Goal: Check status: Check status

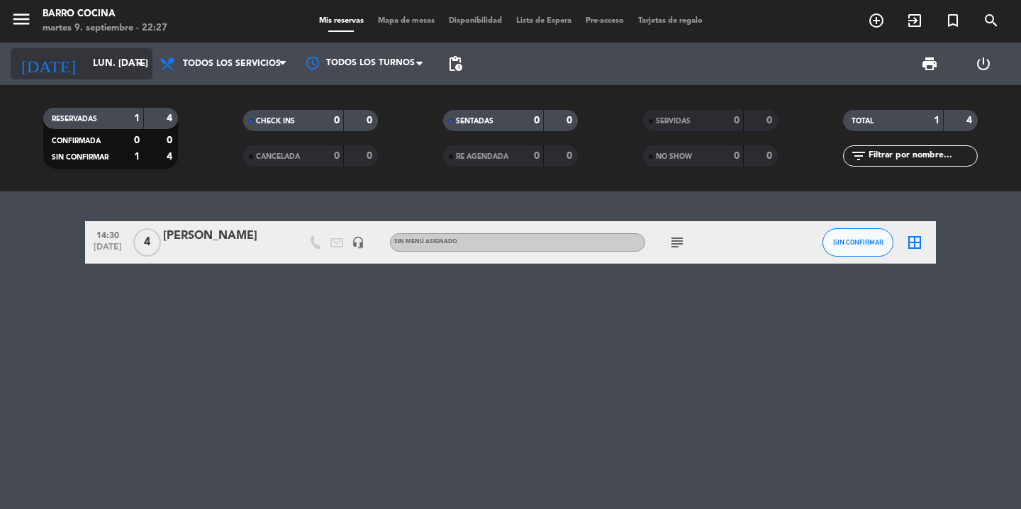
click at [130, 70] on input "lun. [DATE]" at bounding box center [148, 64] width 125 height 26
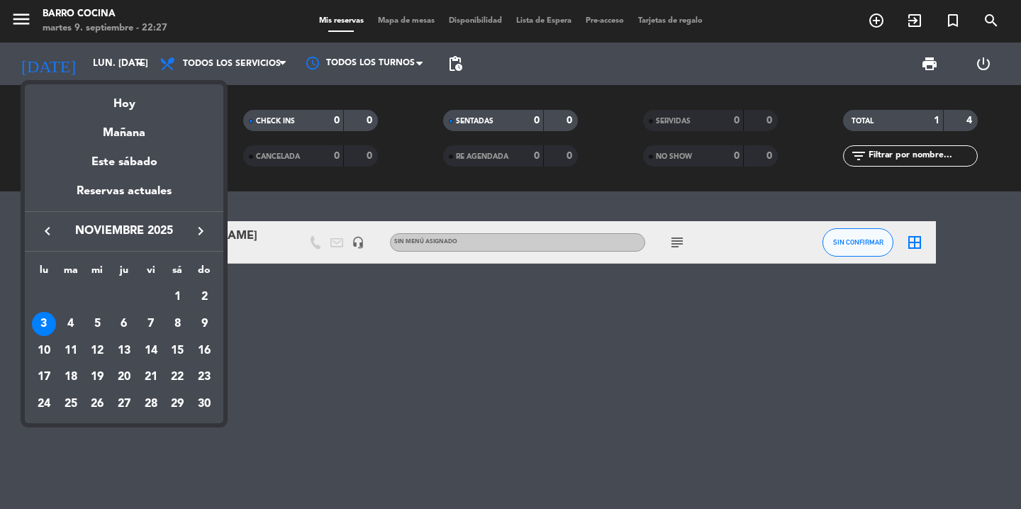
click at [209, 234] on button "keyboard_arrow_right" at bounding box center [201, 231] width 26 height 18
click at [49, 230] on icon "keyboard_arrow_left" at bounding box center [47, 231] width 17 height 17
click at [40, 235] on icon "keyboard_arrow_left" at bounding box center [47, 231] width 17 height 17
click at [207, 354] on div "14" at bounding box center [204, 351] width 24 height 24
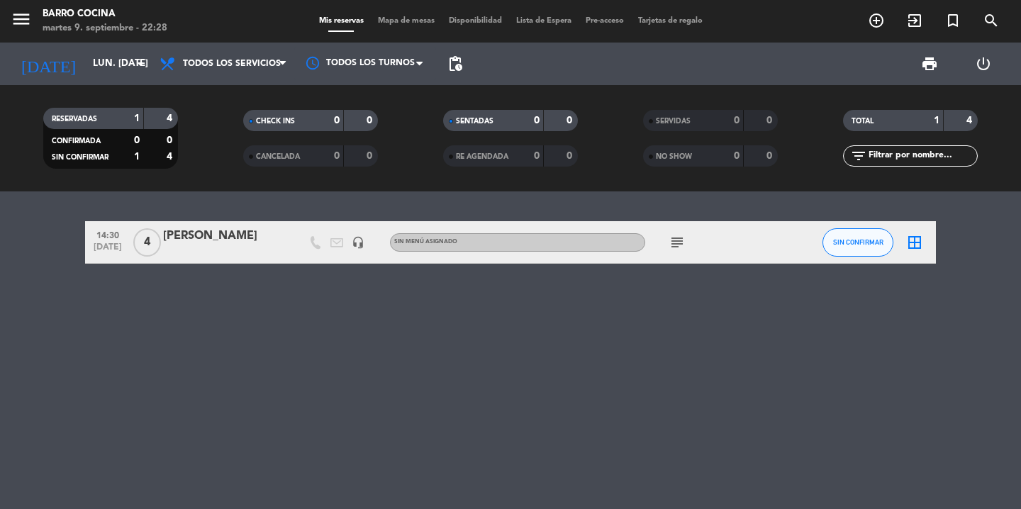
type input "dom. [DATE]"
